Goal: Task Accomplishment & Management: Use online tool/utility

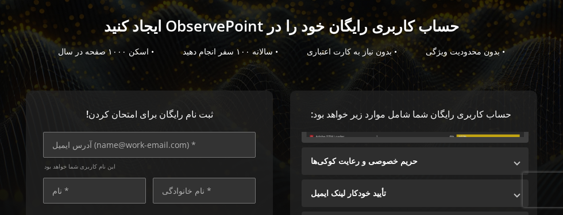
scroll to position [181, 0]
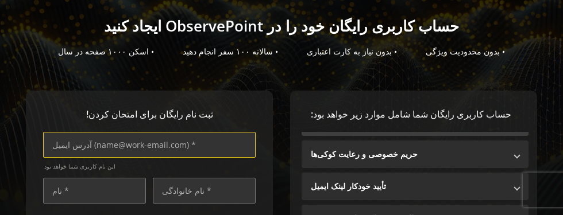
click at [192, 143] on input "text" at bounding box center [149, 145] width 212 height 26
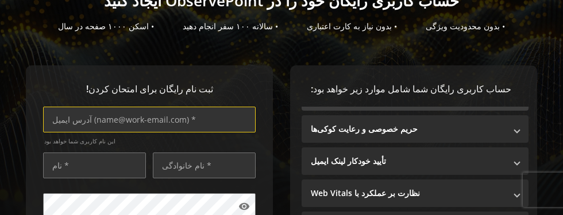
scroll to position [111, 0]
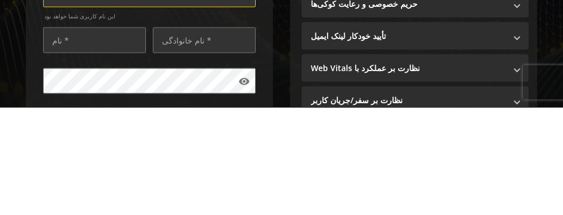
type input "[EMAIL_ADDRESS][DOMAIN_NAME]"
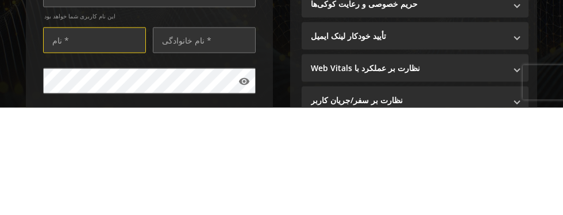
click at [115, 152] on input "text" at bounding box center [94, 148] width 103 height 26
type input "ragnar"
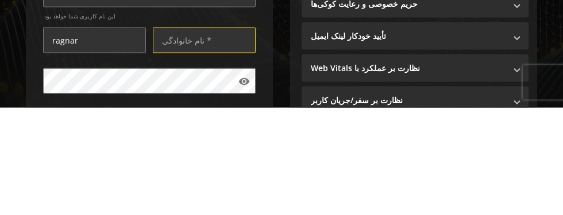
click at [230, 147] on input "text" at bounding box center [204, 148] width 103 height 26
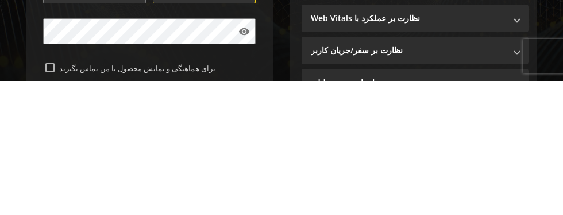
scroll to position [134, 0]
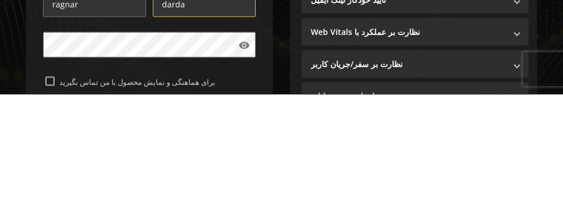
type input "darda"
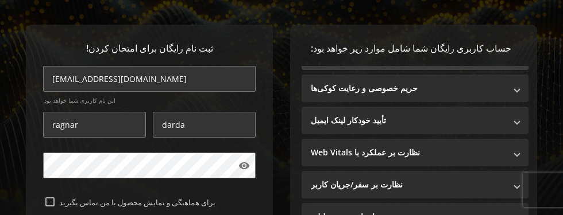
click at [52, 199] on input "برای هماهنگی و نمایش محصول با من تماس بگیرید" at bounding box center [49, 202] width 9 height 9
checkbox input "true"
click at [503, 84] on mat-panel-title "حریم خصوصی و رعایت کوکی‌ها" at bounding box center [408, 88] width 195 height 11
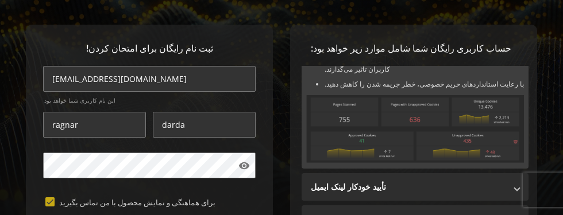
scroll to position [164, 0]
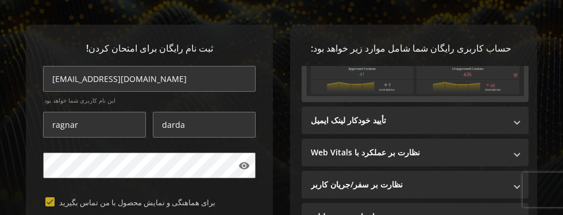
click at [517, 121] on span at bounding box center [517, 121] width 5 height 12
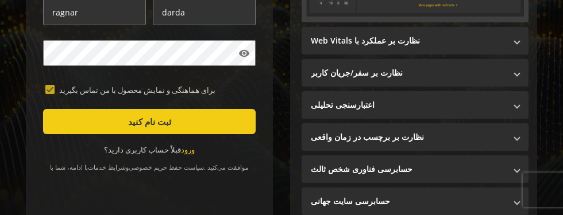
scroll to position [271, 0]
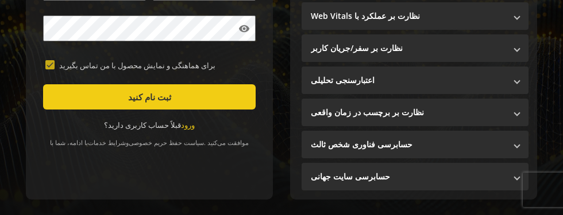
click at [205, 94] on span "submit" at bounding box center [149, 97] width 212 height 28
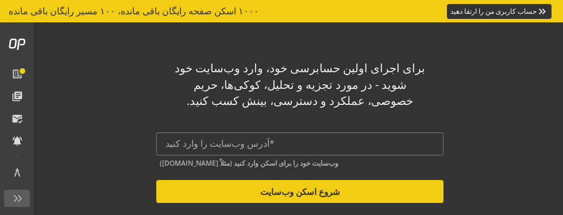
click at [20, 68] on link "list_alt" at bounding box center [17, 74] width 27 height 20
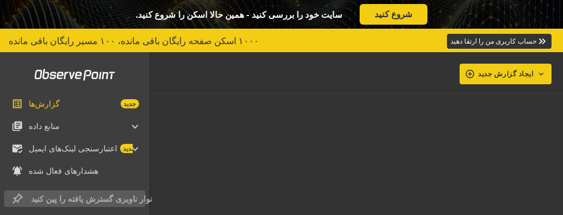
scroll to position [892, 0]
click at [396, 13] on font "شروع کنید" at bounding box center [393, 13] width 38 height 11
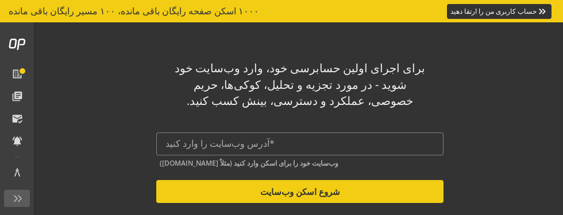
click at [326, 148] on input "text" at bounding box center [299, 143] width 269 height 11
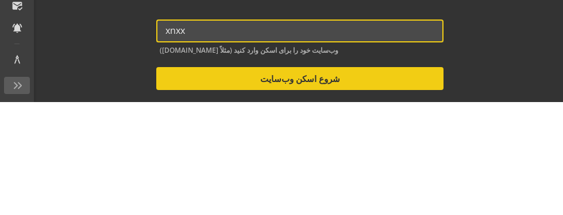
click at [494, 146] on div "برای اجرای اولین حسابرسی خود، وارد وب‌سایت خود شوید - در مورد تجزیه و تحلیل، کو…" at bounding box center [300, 127] width 414 height 152
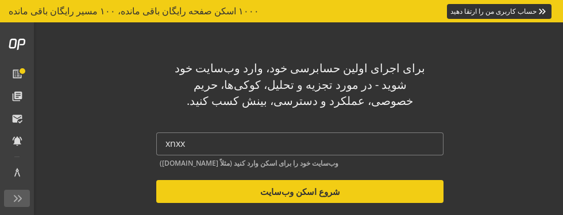
click at [327, 188] on font "شروع اسکن وب‌سایت" at bounding box center [300, 191] width 80 height 11
type input "[URL]"
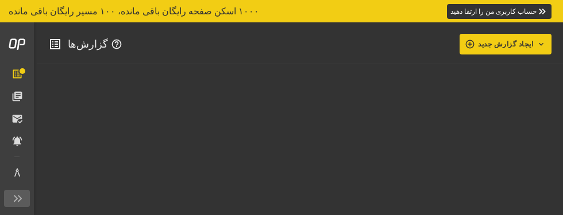
scroll to position [863, 0]
click at [24, 98] on span at bounding box center [24, 95] width 0 height 12
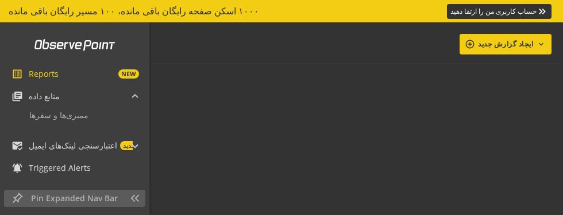
click at [19, 94] on mat-icon "library_books" at bounding box center [16, 96] width 11 height 11
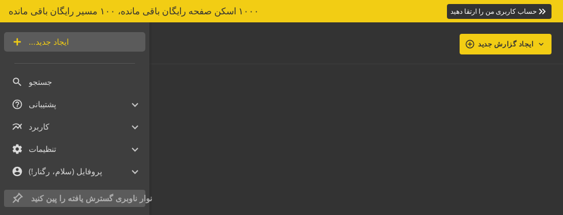
scroll to position [179, 0]
click at [47, 153] on font "تنظیمات" at bounding box center [43, 148] width 28 height 11
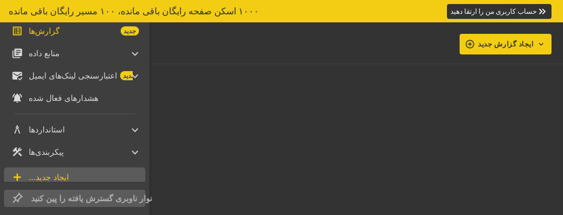
scroll to position [0, 0]
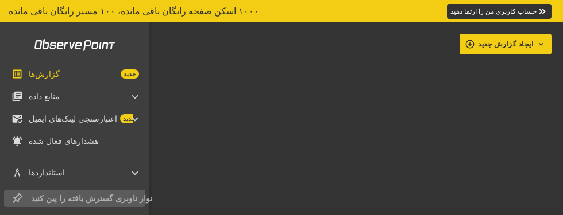
click at [513, 44] on font "ایجاد گزارش جدید" at bounding box center [505, 44] width 55 height 10
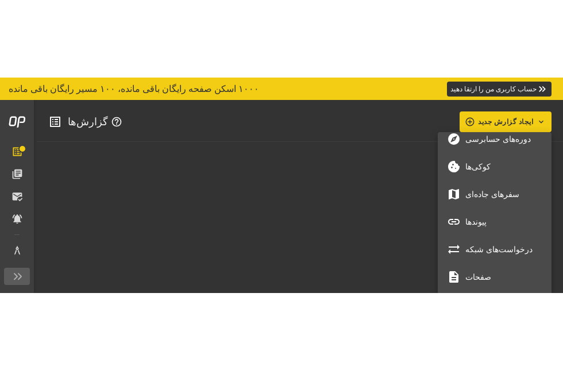
scroll to position [41, 0]
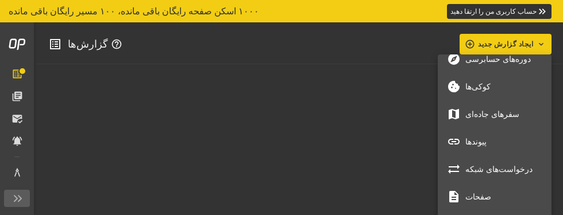
click at [504, 172] on font "درخواست‌های شبکه" at bounding box center [498, 169] width 67 height 11
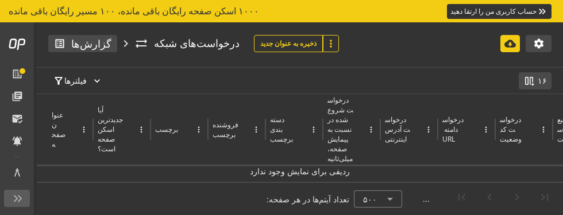
click at [325, 43] on mat-icon "more_vert" at bounding box center [330, 43] width 11 height 11
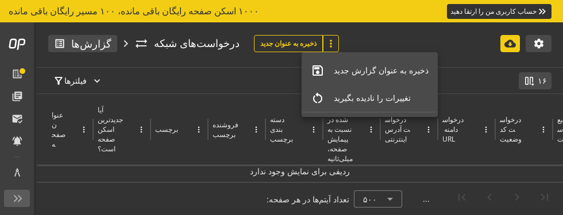
click at [388, 69] on font "ذخیره به عنوان گزارش جدید" at bounding box center [381, 70] width 95 height 11
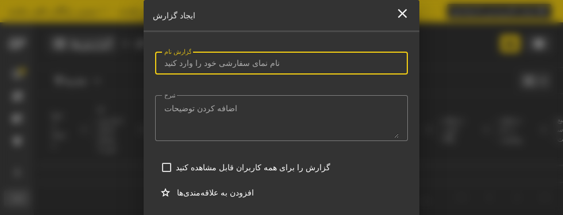
click at [417, 18] on div "ایجاد گزارش close" at bounding box center [282, 16] width 276 height 32
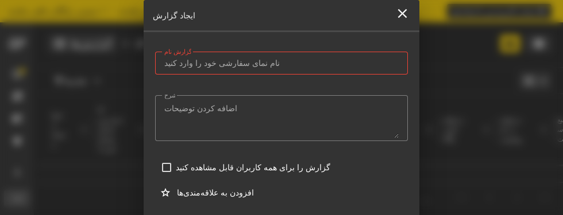
click at [400, 16] on mat-icon "close" at bounding box center [403, 14] width 16 height 16
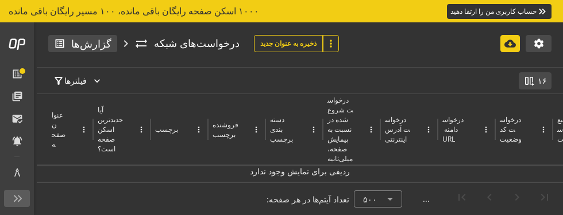
click at [543, 80] on font "۱۶" at bounding box center [542, 80] width 9 height 11
